Goal: Task Accomplishment & Management: Use online tool/utility

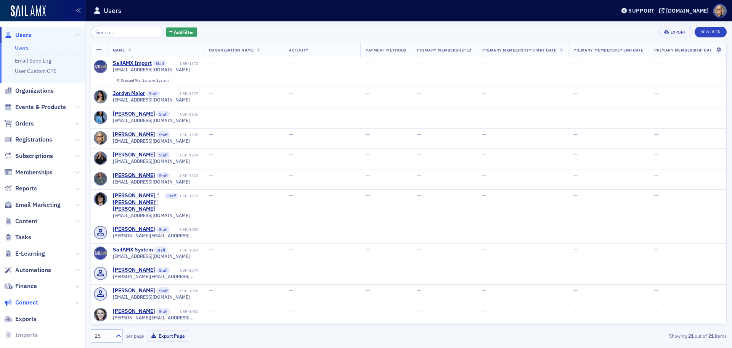
click at [28, 301] on span "Connect" at bounding box center [26, 302] width 23 height 8
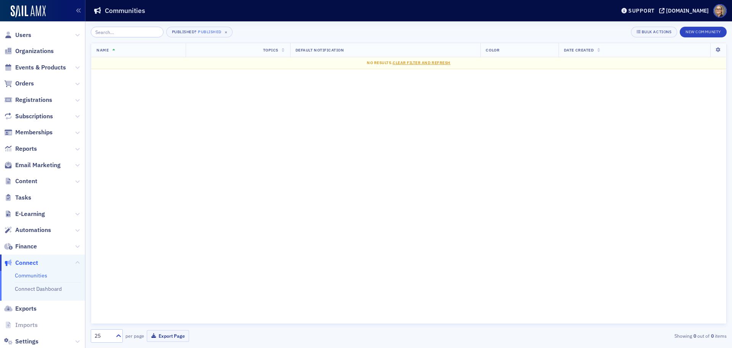
click at [37, 277] on link "Communities" at bounding box center [31, 275] width 32 height 7
click at [666, 8] on div "[DOMAIN_NAME]" at bounding box center [687, 10] width 43 height 7
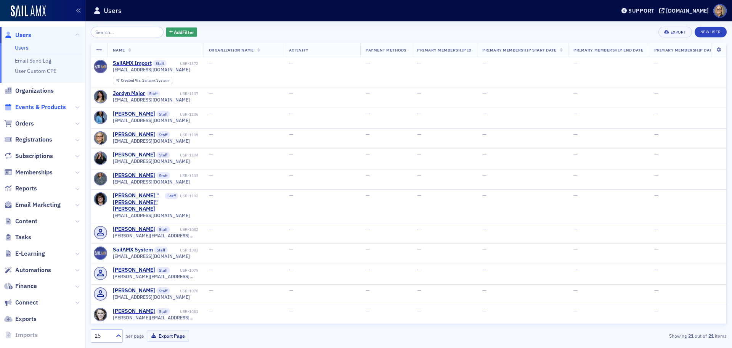
click at [53, 108] on span "Events & Products" at bounding box center [40, 107] width 51 height 8
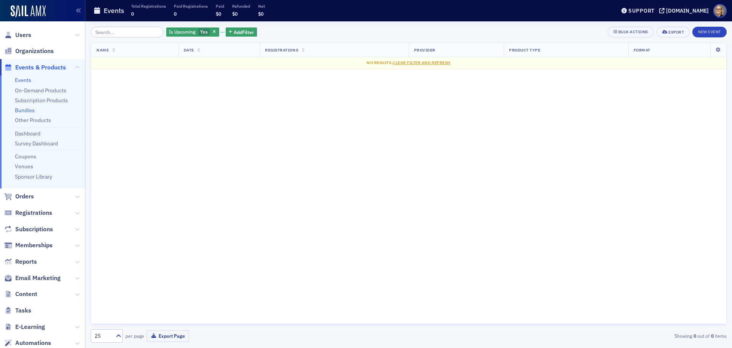
click at [24, 111] on link "Bundles" at bounding box center [25, 110] width 20 height 7
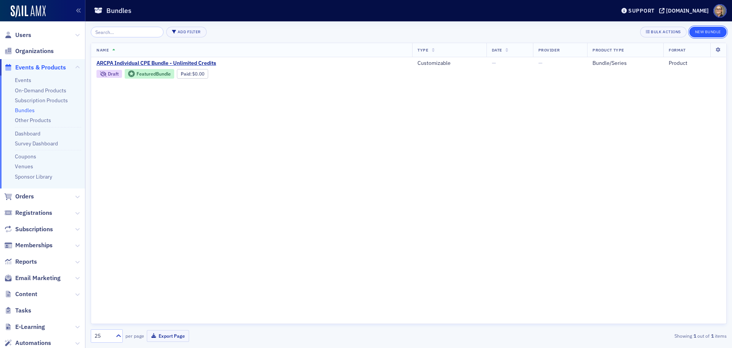
click at [712, 31] on button "New Bundle" at bounding box center [707, 32] width 37 height 11
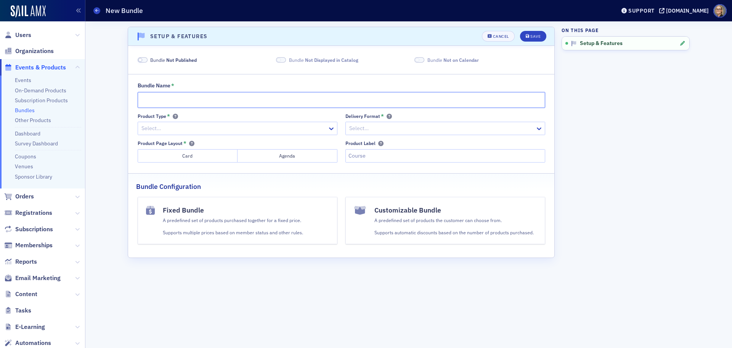
click at [198, 99] on input "Bundle Name *" at bounding box center [342, 100] width 408 height 16
type input "[PERSON_NAME] Mock Exams"
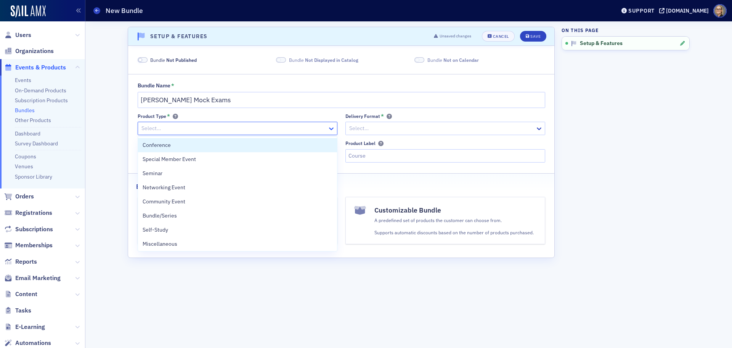
click at [331, 128] on icon at bounding box center [332, 129] width 8 height 8
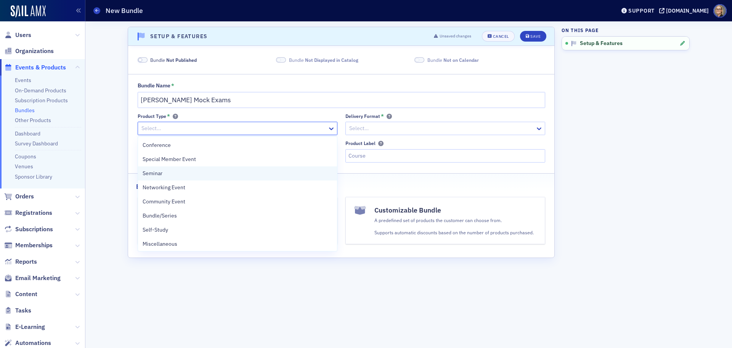
click at [235, 174] on div "Seminar" at bounding box center [238, 173] width 190 height 8
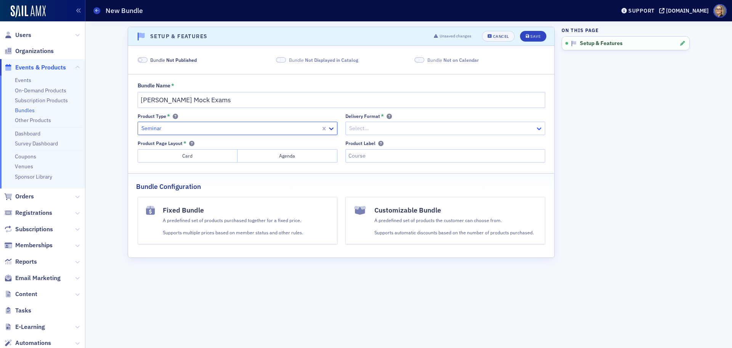
click at [541, 129] on icon at bounding box center [539, 129] width 8 height 8
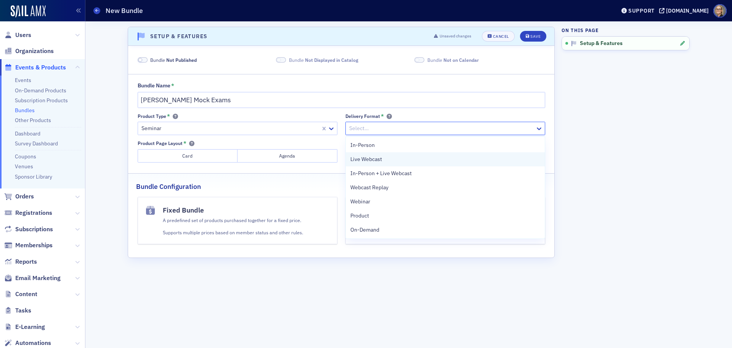
click at [446, 160] on div "Live Webcast" at bounding box center [445, 159] width 190 height 8
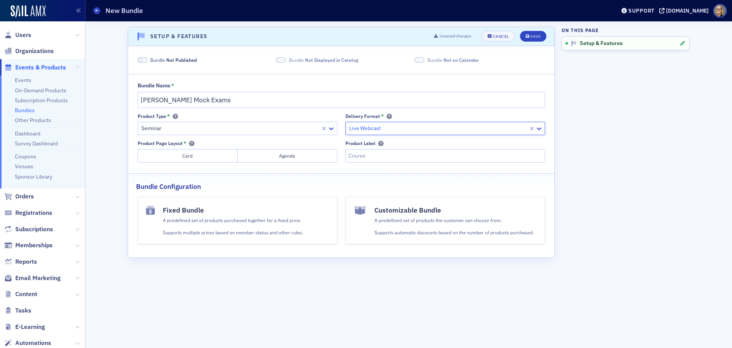
click at [196, 156] on button "Card" at bounding box center [188, 155] width 100 height 13
click at [416, 154] on input "Product Label" at bounding box center [445, 155] width 200 height 13
click at [429, 224] on div "A predefined set of products the customer can choose from. Supports automatic d…" at bounding box center [453, 226] width 159 height 19
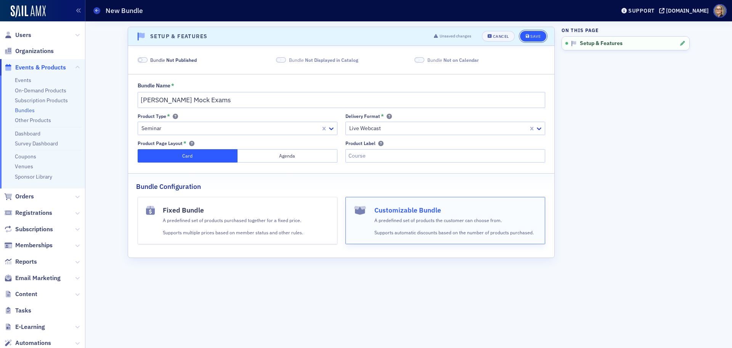
click at [540, 37] on div "Save" at bounding box center [535, 36] width 10 height 4
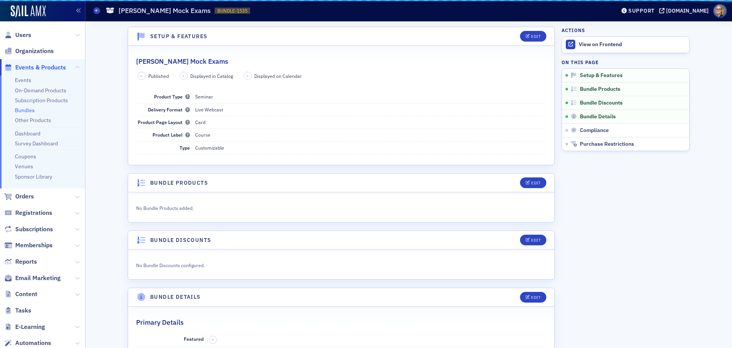
scroll to position [2, 0]
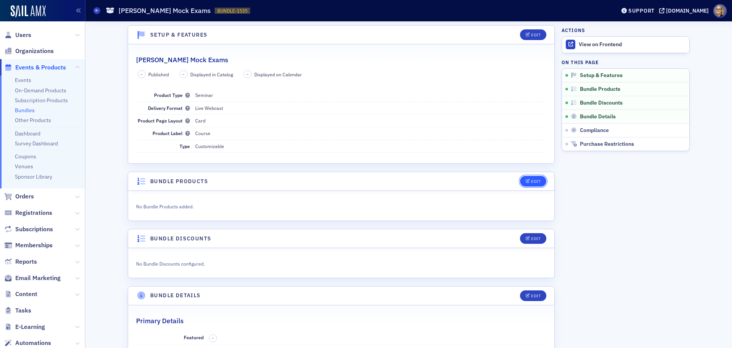
click at [532, 181] on div "Edit" at bounding box center [536, 181] width 10 height 4
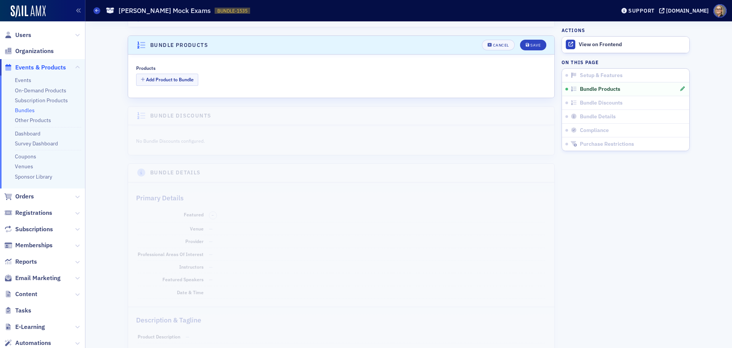
scroll to position [148, 0]
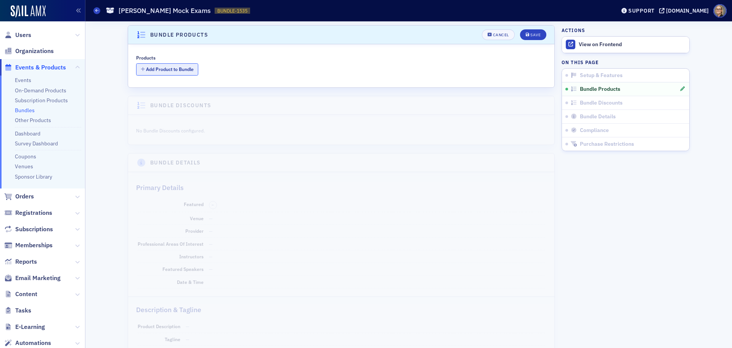
click at [153, 67] on button "Add Product to Bundle" at bounding box center [167, 69] width 62 height 12
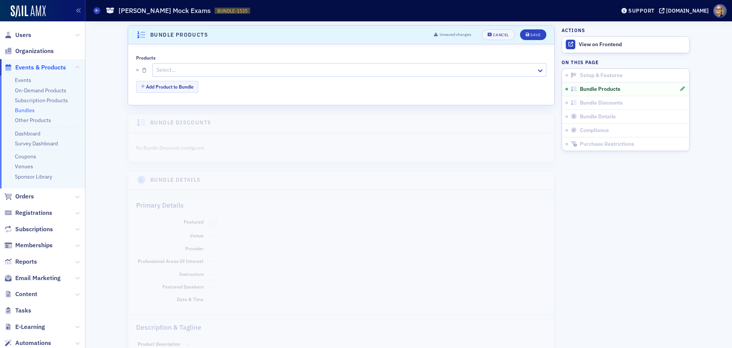
click at [218, 71] on div at bounding box center [346, 70] width 381 height 10
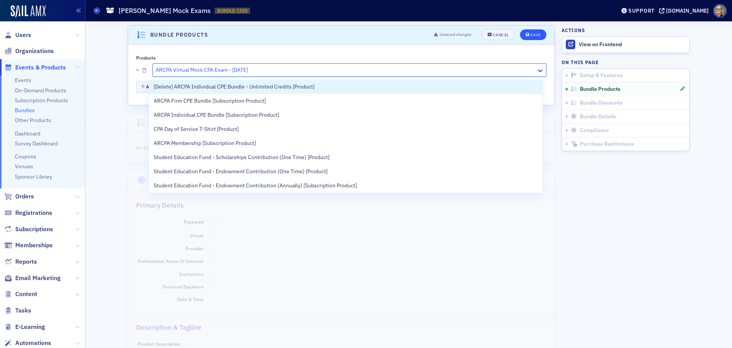
type input "ARCPA Virtual Mock CPA Exam - [DATE]"
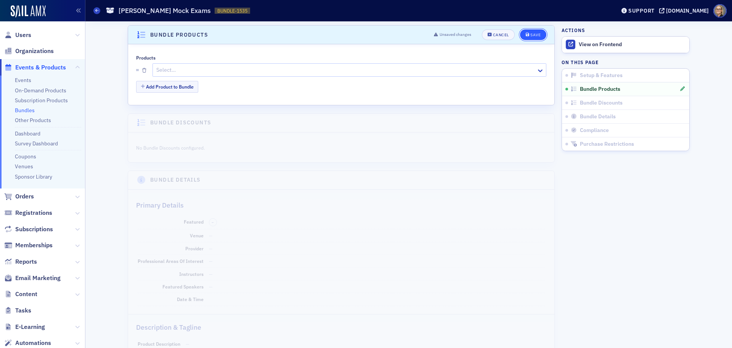
click at [533, 33] on div "Save" at bounding box center [535, 35] width 10 height 4
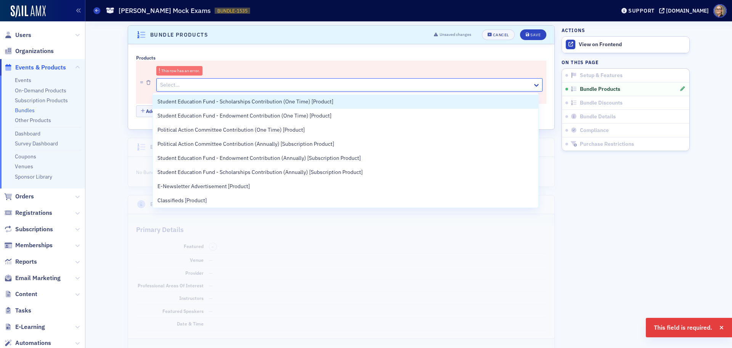
click at [190, 82] on div at bounding box center [345, 85] width 372 height 10
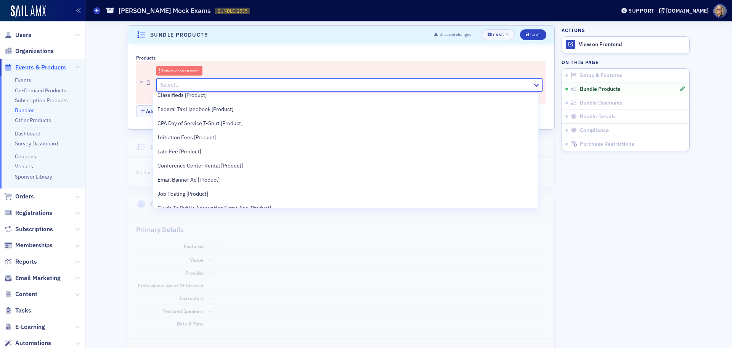
scroll to position [0, 0]
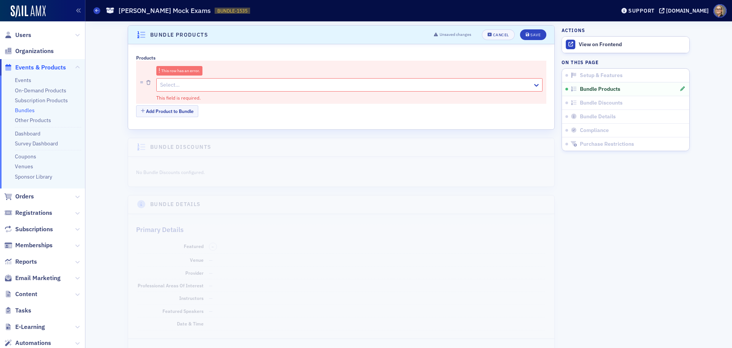
click at [622, 228] on aside "Actions View on Frontend On this page Setup & Features Bundle Products Bundle D…" at bounding box center [626, 305] width 128 height 864
click at [497, 34] on div "Cancel" at bounding box center [501, 35] width 16 height 4
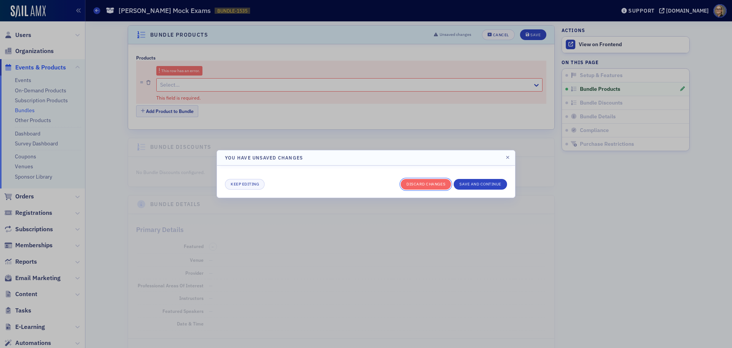
drag, startPoint x: 431, startPoint y: 186, endPoint x: 423, endPoint y: 214, distance: 29.3
click at [423, 214] on div "You have unsaved changes Keep editing Discard changes Save and continue" at bounding box center [366, 174] width 732 height 348
click at [511, 159] on button "button" at bounding box center [507, 157] width 7 height 7
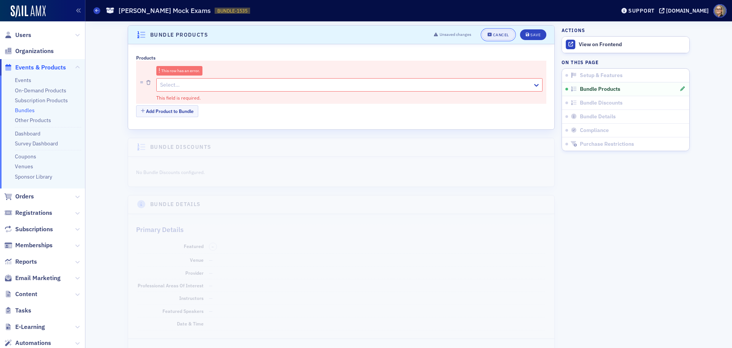
click at [502, 36] on div "Cancel" at bounding box center [501, 35] width 16 height 4
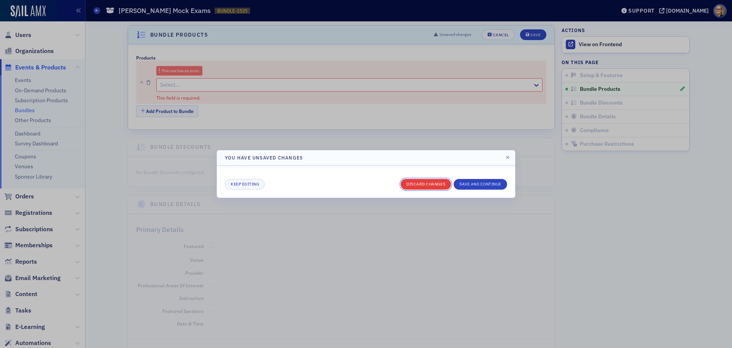
click at [434, 183] on button "Discard changes" at bounding box center [426, 184] width 50 height 11
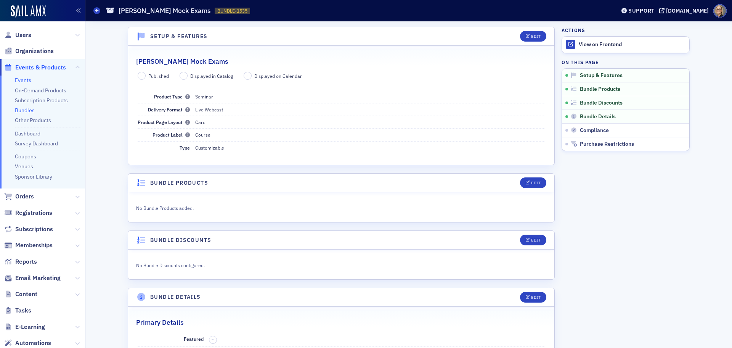
click at [23, 81] on link "Events" at bounding box center [23, 80] width 16 height 7
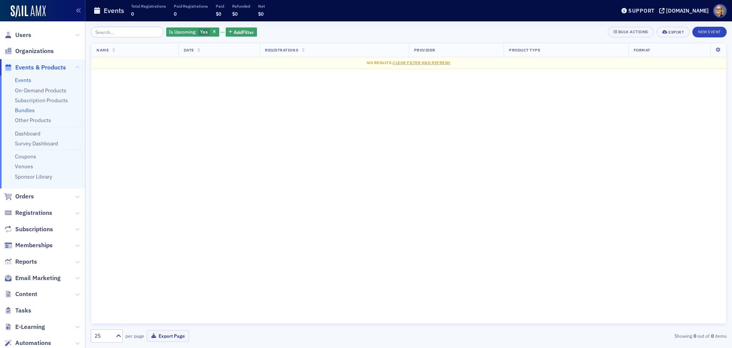
click at [28, 108] on link "Bundles" at bounding box center [25, 110] width 20 height 7
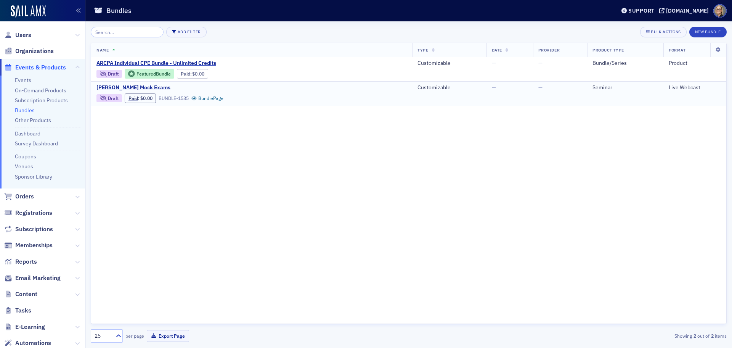
click at [684, 92] on td "Live Webcast" at bounding box center [694, 93] width 63 height 24
drag, startPoint x: 144, startPoint y: 85, endPoint x: 497, endPoint y: 178, distance: 365.3
click at [480, 189] on div "Name Type Date Provider Product Type Format ARCPA Individual CPE Bundle - Unlim…" at bounding box center [409, 183] width 636 height 281
click at [668, 32] on div "Bulk Actions" at bounding box center [666, 32] width 30 height 4
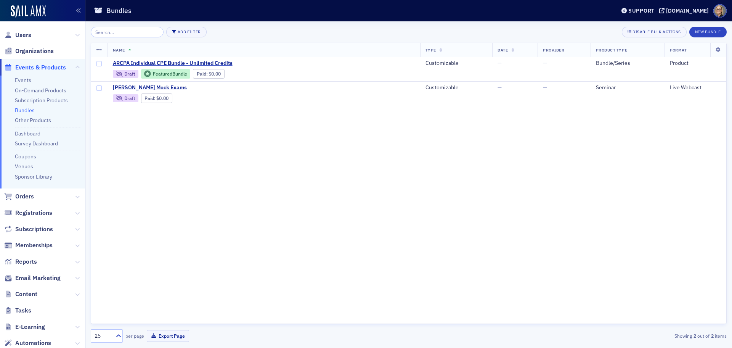
click at [435, 147] on div "Name Type Date Provider Product Type Format ARCPA Individual CPE Bundle - Unlim…" at bounding box center [409, 183] width 636 height 281
click at [354, 135] on div "Name Type Date Provider Product Type Format ARCPA Individual CPE Bundle - Unlim…" at bounding box center [409, 183] width 636 height 281
click at [241, 186] on div "Name Type Date Provider Product Type Format ARCPA Individual CPE Bundle - Unlim…" at bounding box center [409, 183] width 636 height 281
drag, startPoint x: 373, startPoint y: 162, endPoint x: 357, endPoint y: 150, distance: 20.1
click at [373, 162] on div "Name Type Date Provider Product Type Format ARCPA Individual CPE Bundle - Unlim…" at bounding box center [409, 183] width 636 height 281
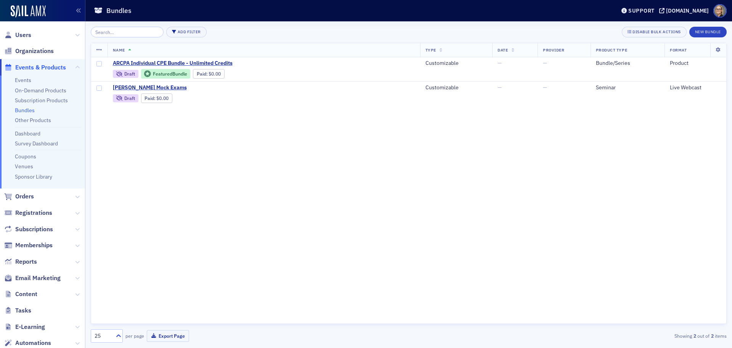
click at [196, 146] on div "Name Type Date Provider Product Type Format ARCPA Individual CPE Bundle - Unlim…" at bounding box center [409, 183] width 636 height 281
click at [151, 197] on div "Name Type Date Provider Product Type Format ARCPA Individual CPE Bundle - Unlim…" at bounding box center [409, 183] width 636 height 281
click at [718, 10] on span at bounding box center [719, 10] width 13 height 13
click at [719, 39] on span "Logout" at bounding box center [711, 36] width 29 height 7
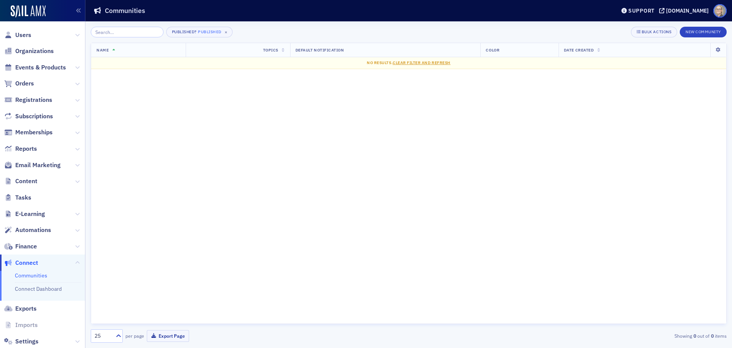
click at [719, 10] on span at bounding box center [719, 10] width 13 height 13
click at [716, 37] on span "Logout" at bounding box center [711, 36] width 29 height 7
